Goal: Navigation & Orientation: Find specific page/section

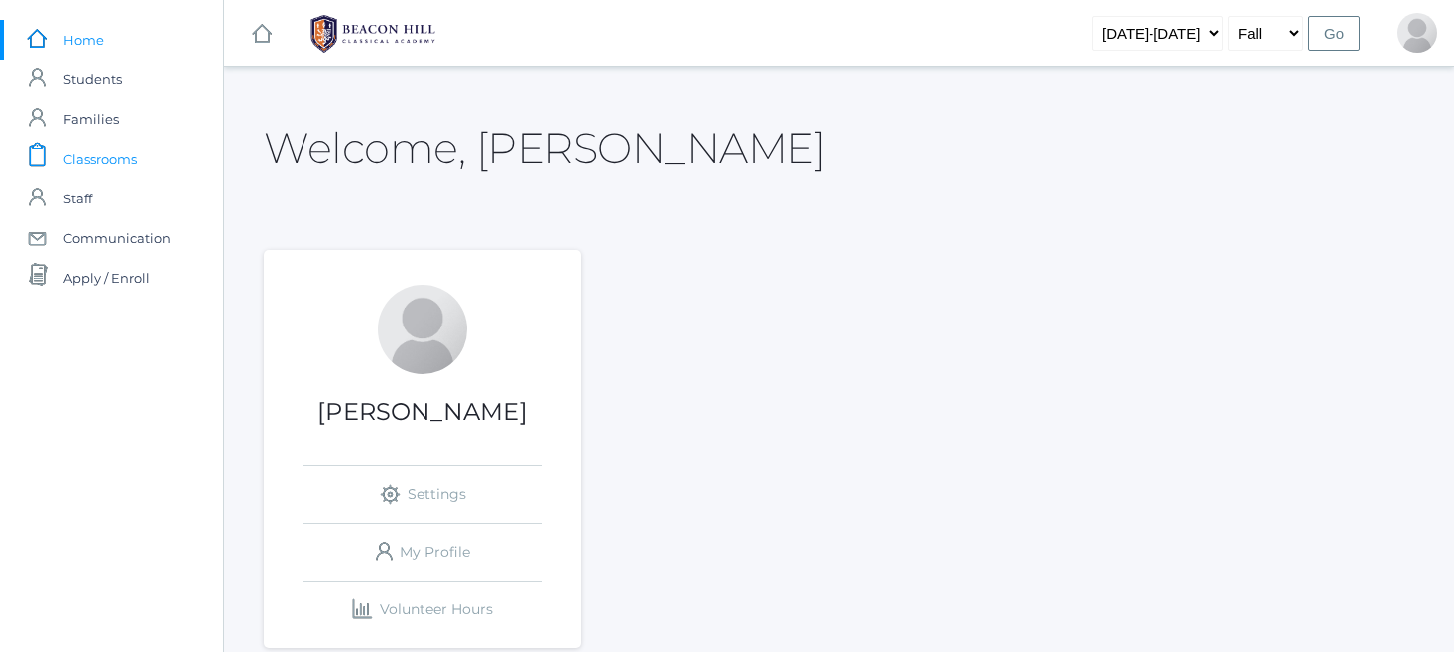
click at [121, 154] on span "Classrooms" at bounding box center [99, 159] width 73 height 40
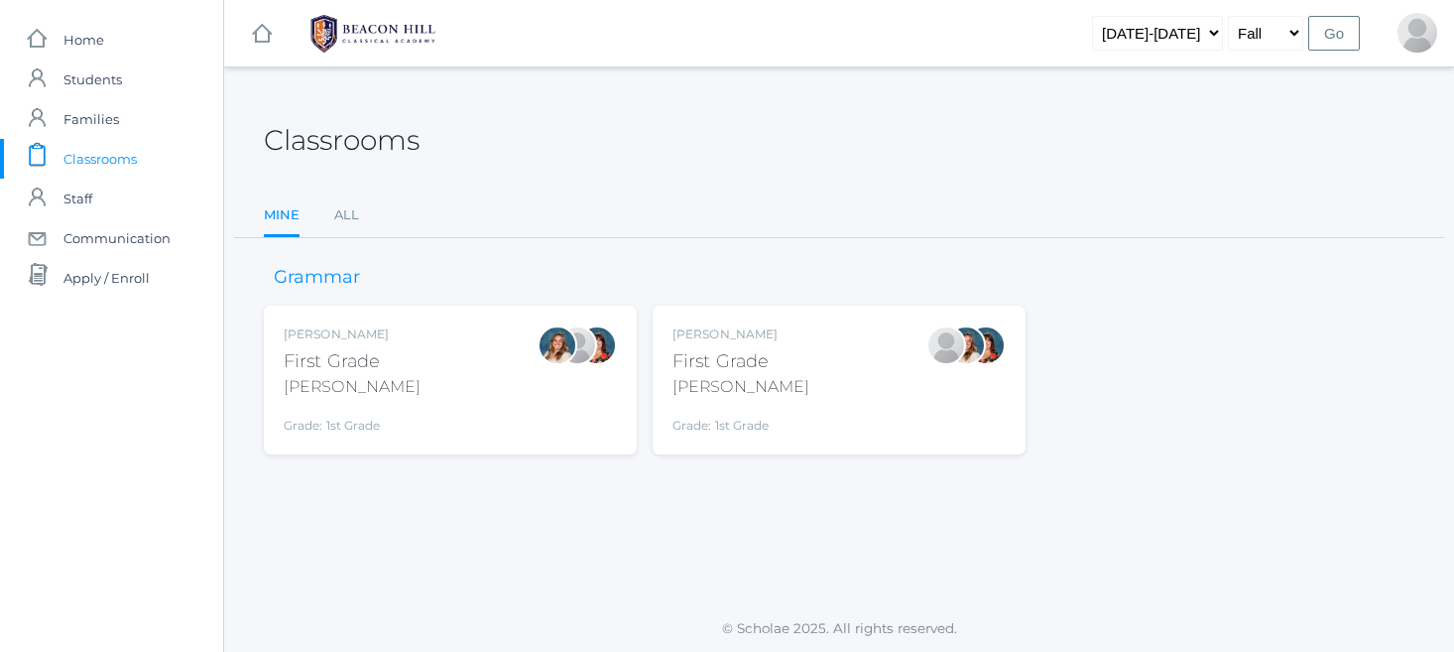
click at [684, 348] on div "First Grade" at bounding box center [741, 361] width 137 height 27
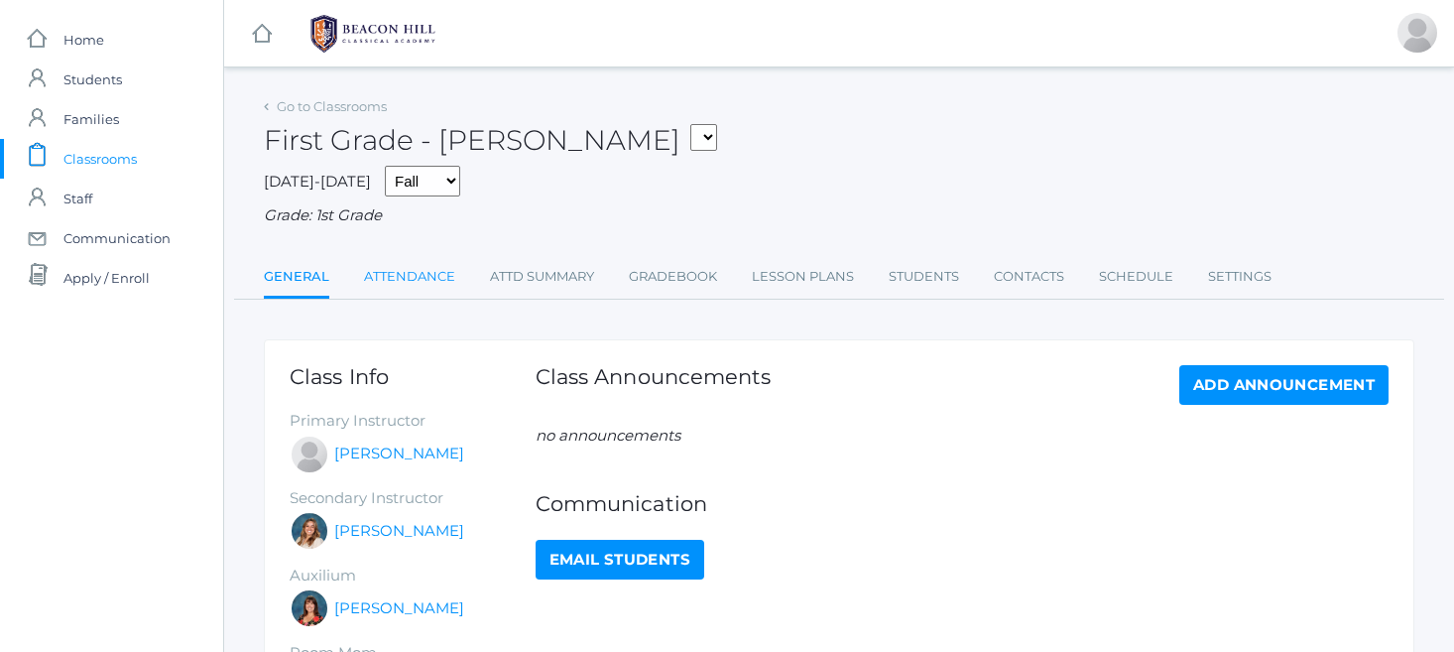
click at [396, 274] on link "Attendance" at bounding box center [409, 277] width 91 height 40
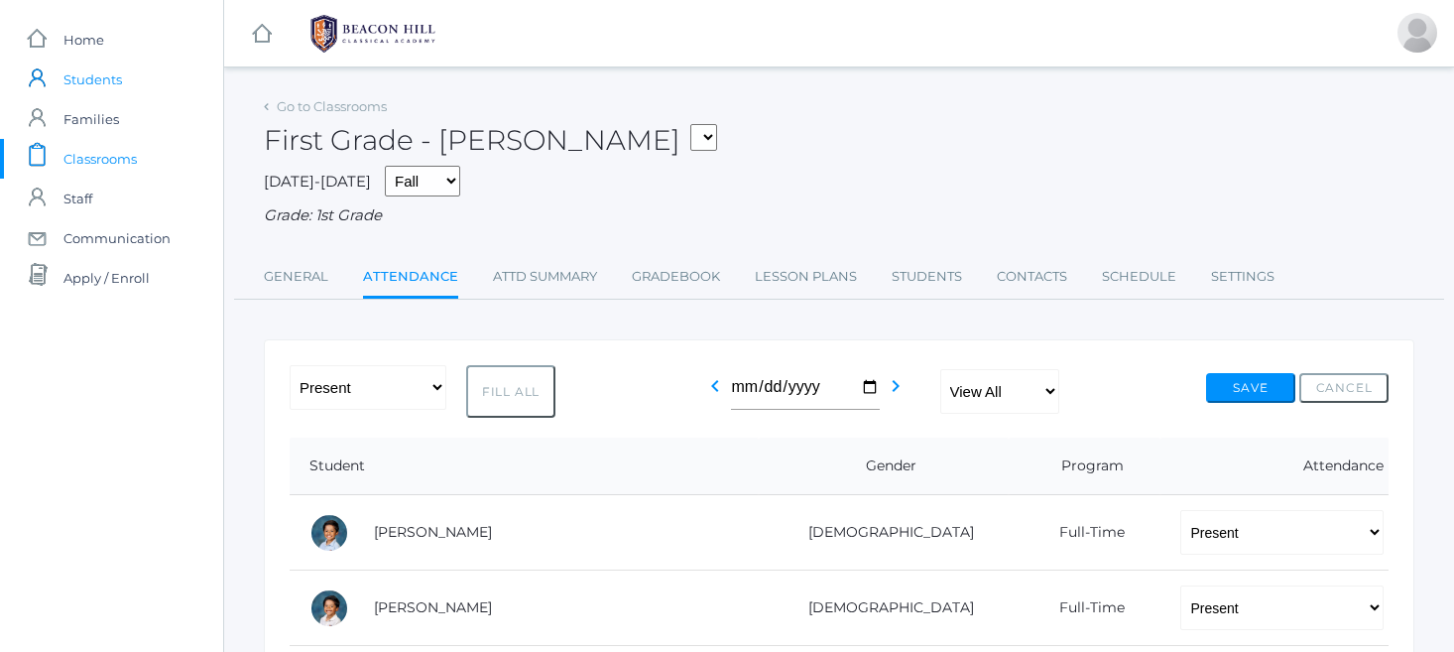
click at [108, 85] on span "Students" at bounding box center [92, 80] width 59 height 40
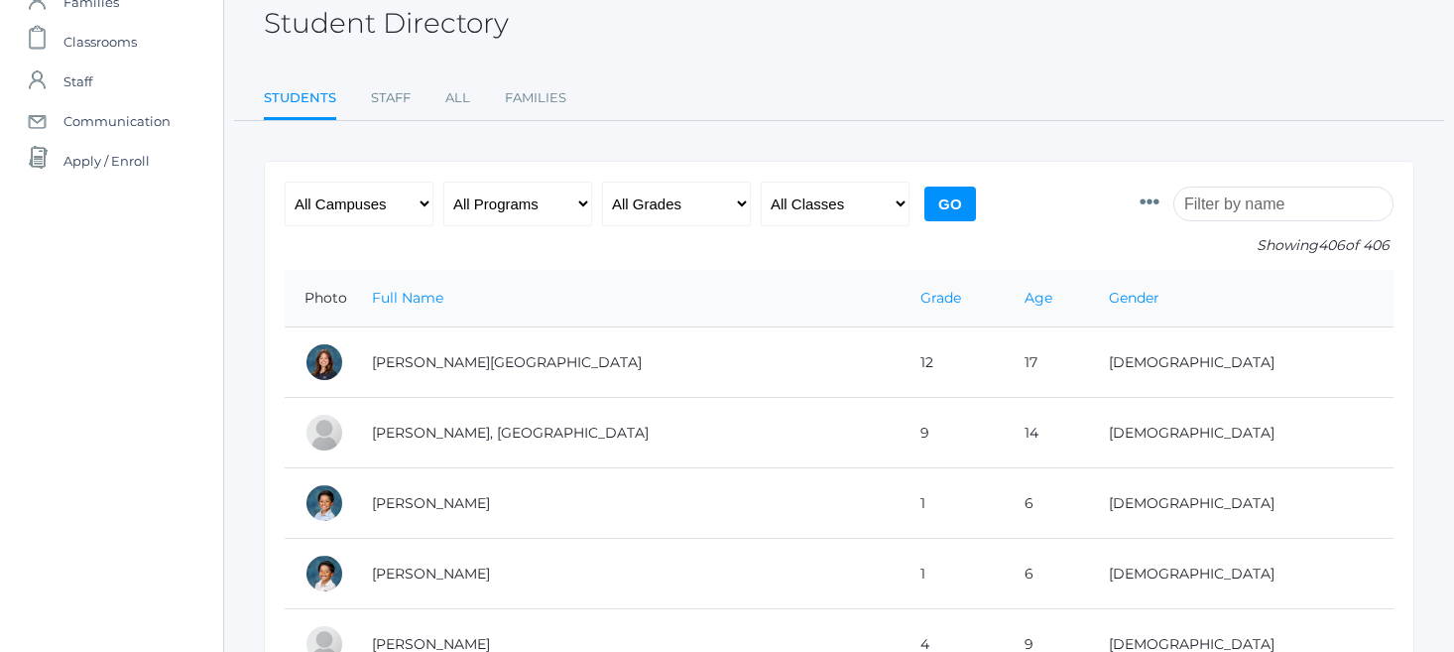
scroll to position [124, 0]
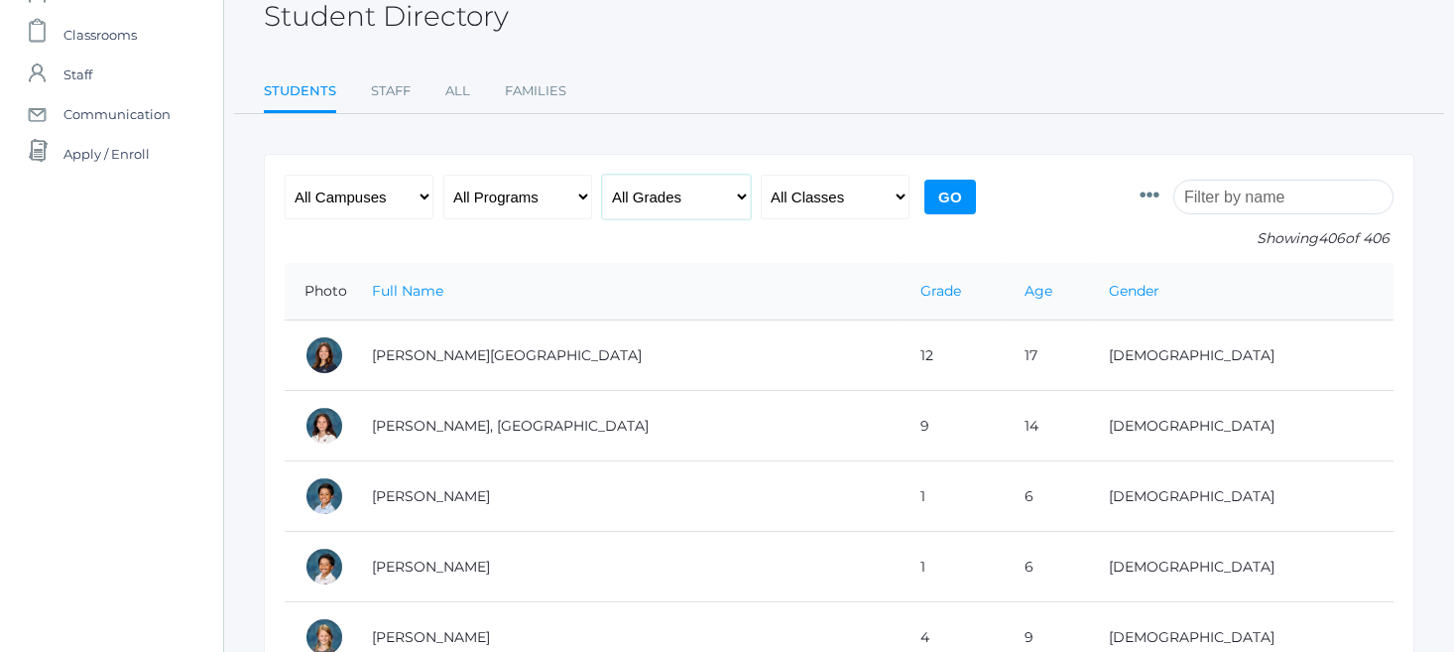
select select "1"
click at [930, 200] on input "Go" at bounding box center [950, 197] width 52 height 35
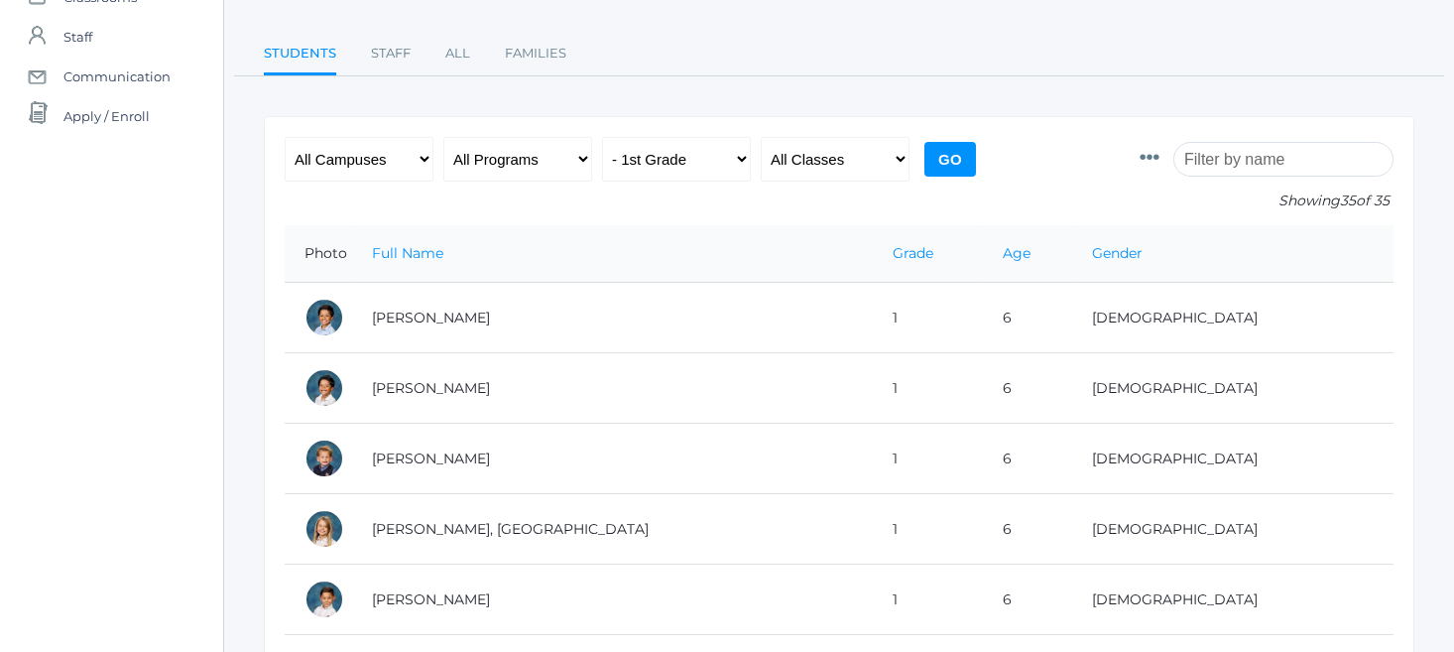
scroll to position [163, 0]
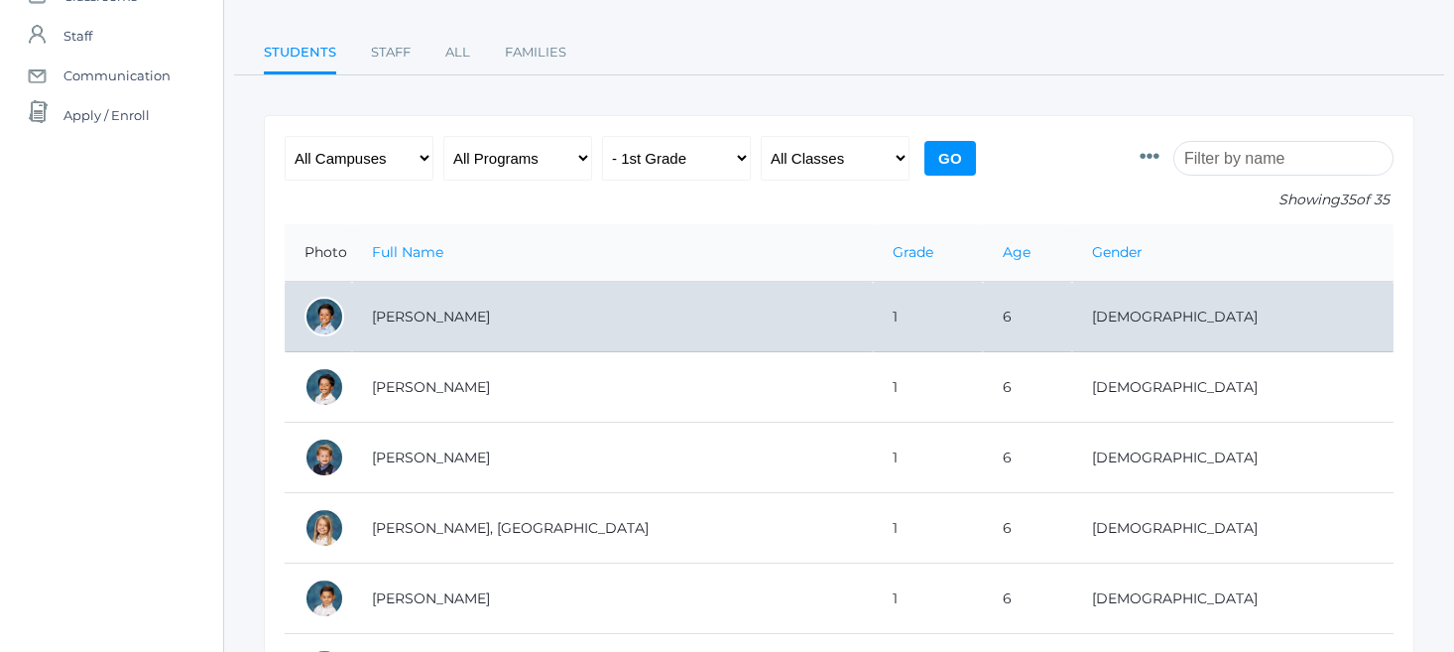
click at [415, 318] on td "[PERSON_NAME]" at bounding box center [612, 317] width 521 height 70
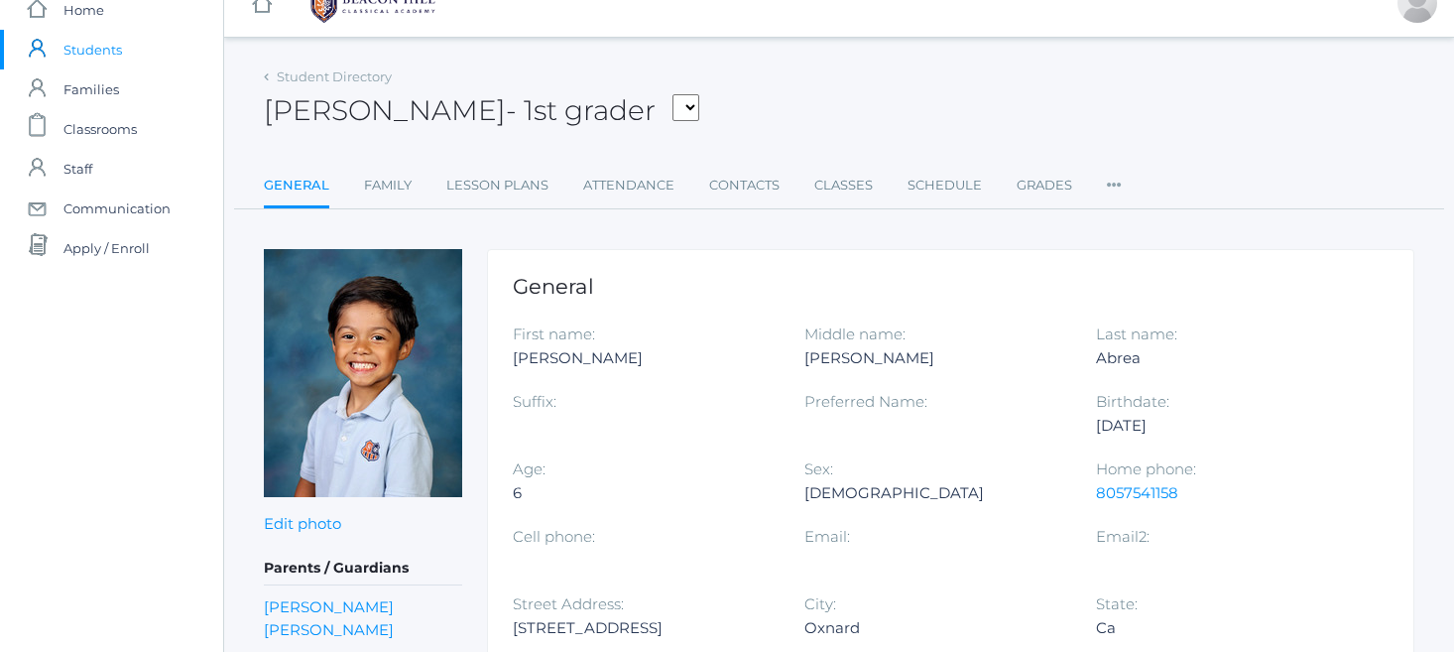
scroll to position [29, 0]
click at [95, 17] on span "Home" at bounding box center [83, 11] width 41 height 40
